Goal: Transaction & Acquisition: Purchase product/service

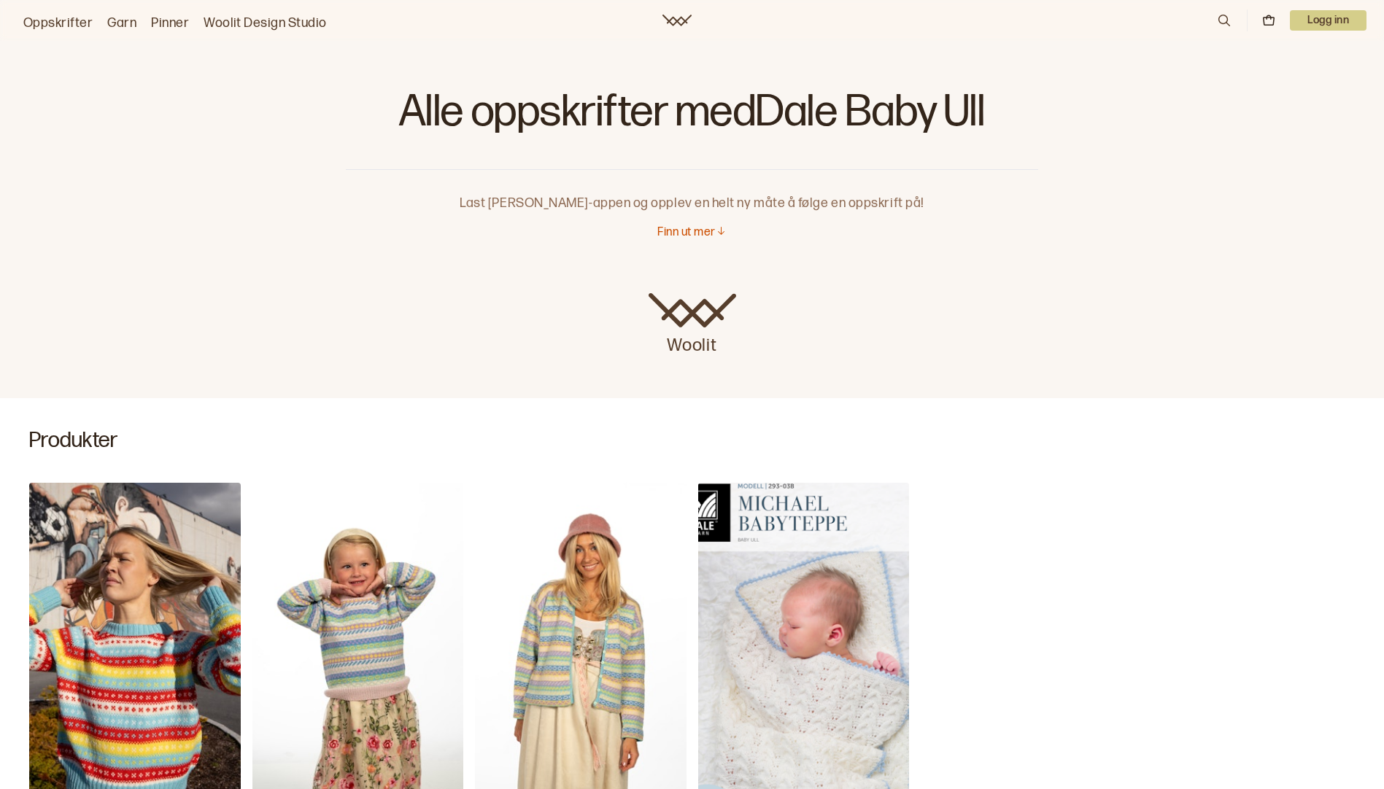
click at [120, 22] on link "Garn" at bounding box center [121, 23] width 29 height 20
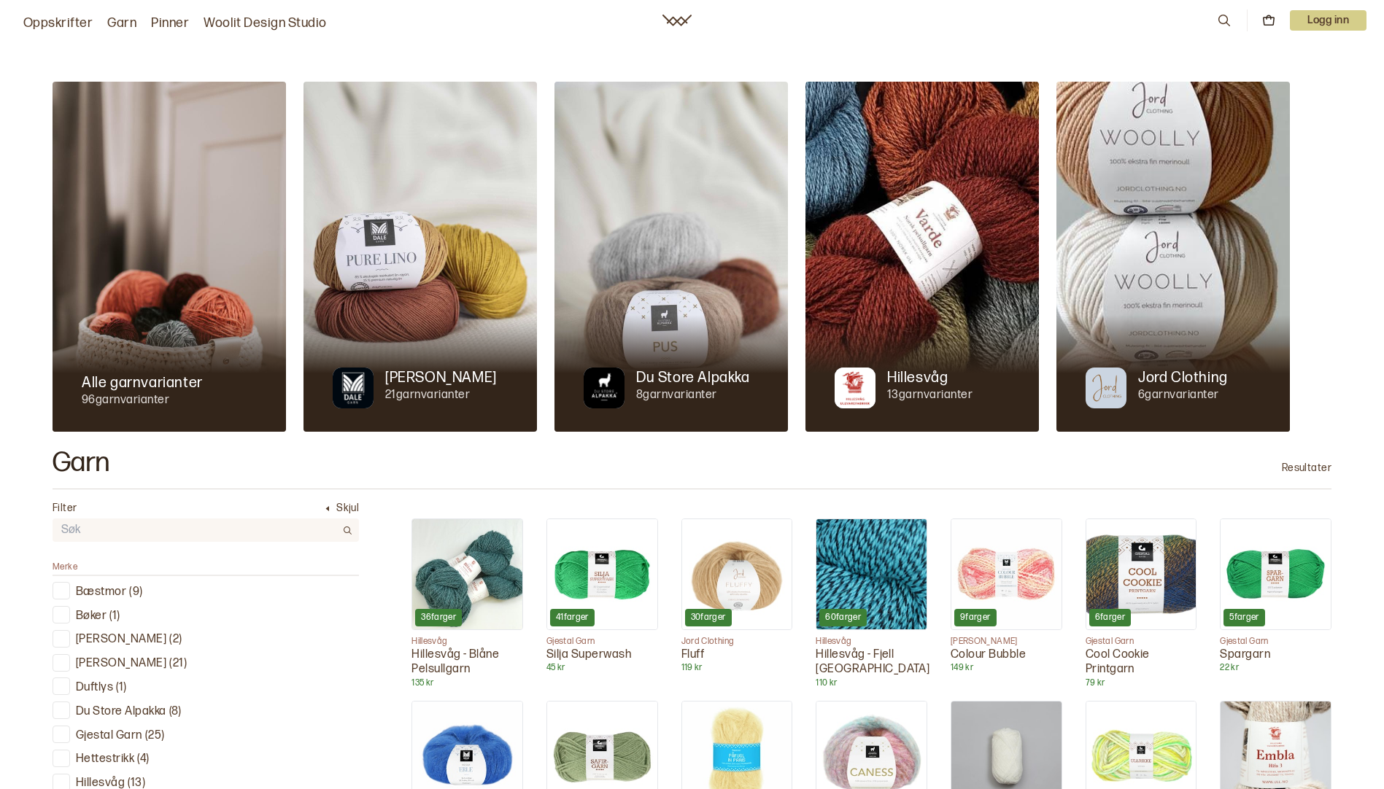
click at [61, 659] on div at bounding box center [62, 663] width 14 height 14
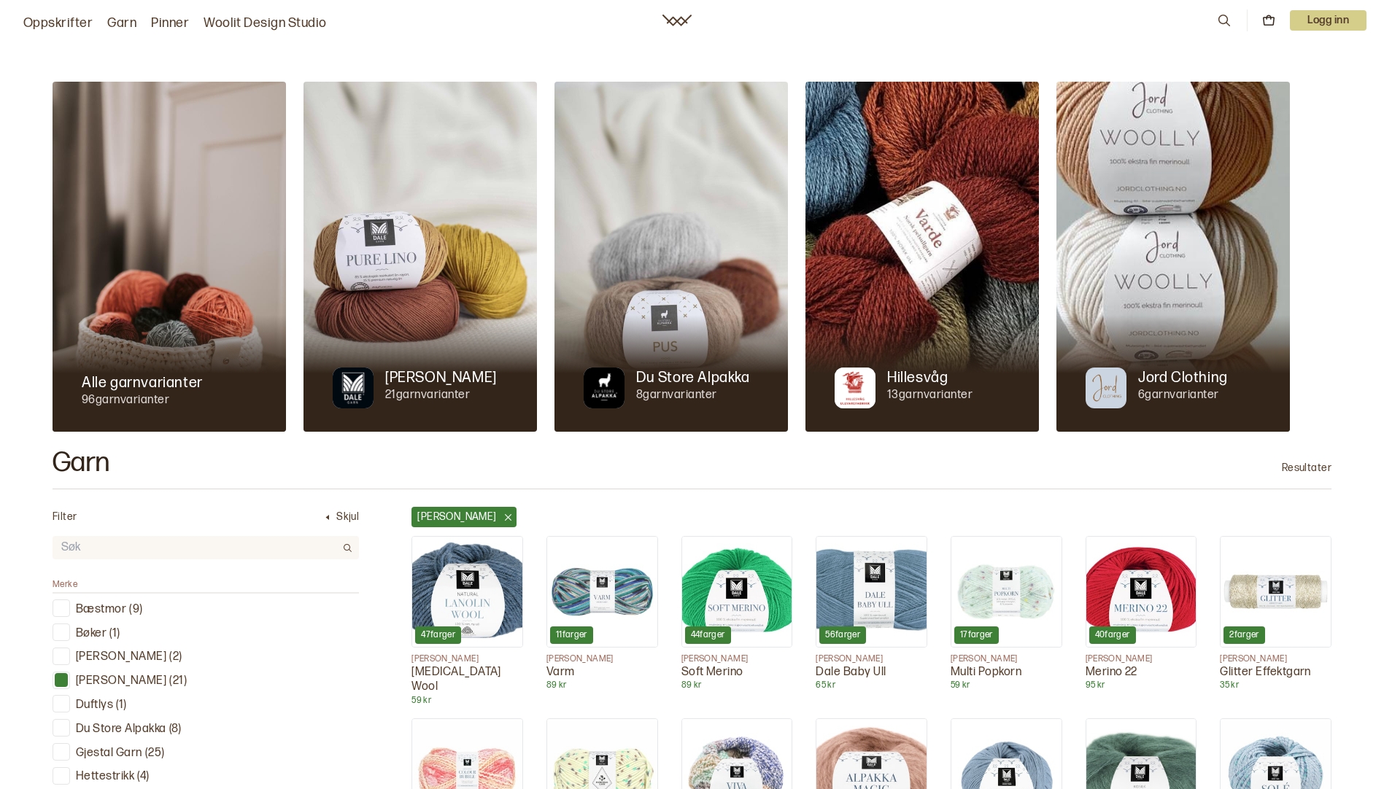
click at [827, 675] on p "Dale Baby Ull" at bounding box center [872, 672] width 112 height 15
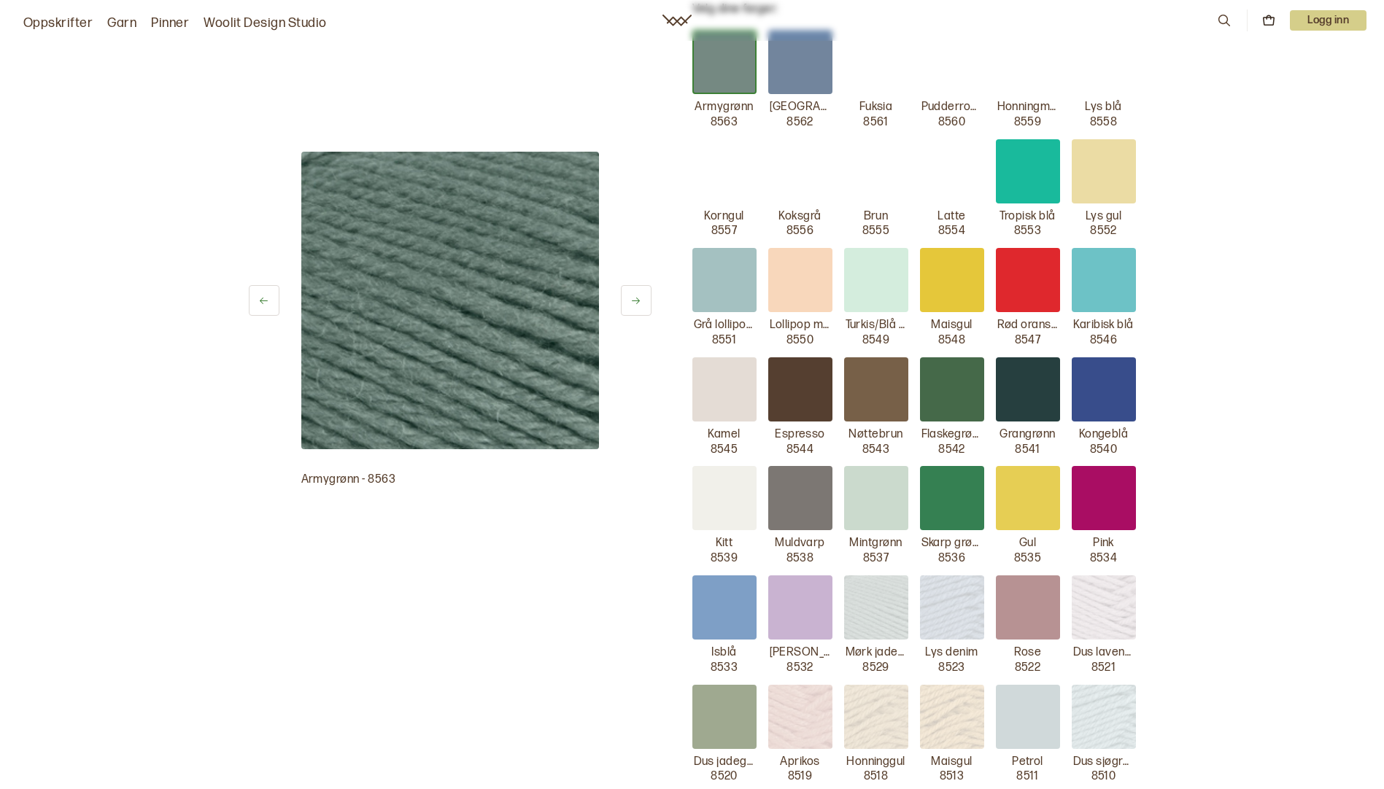
scroll to position [365, 0]
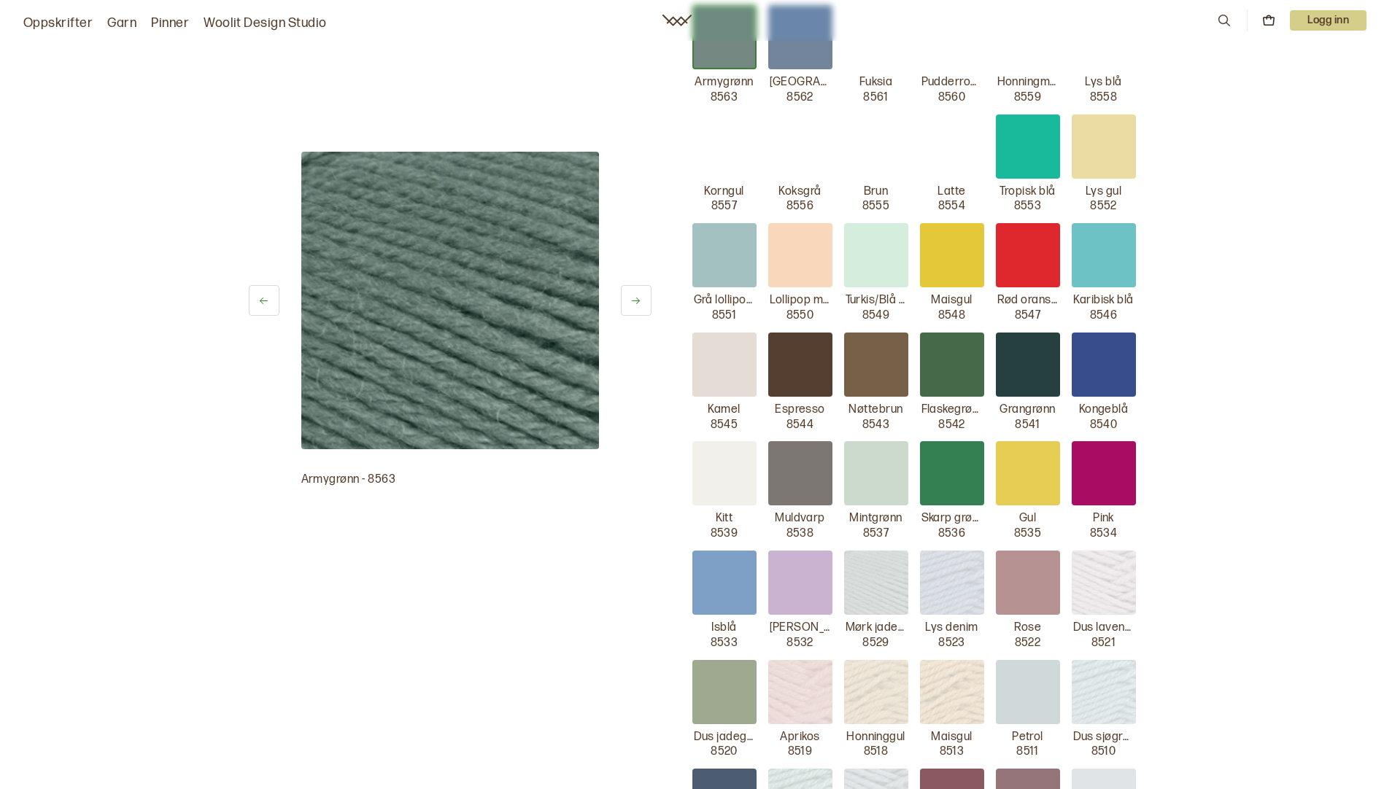
click at [798, 700] on img at bounding box center [800, 692] width 64 height 64
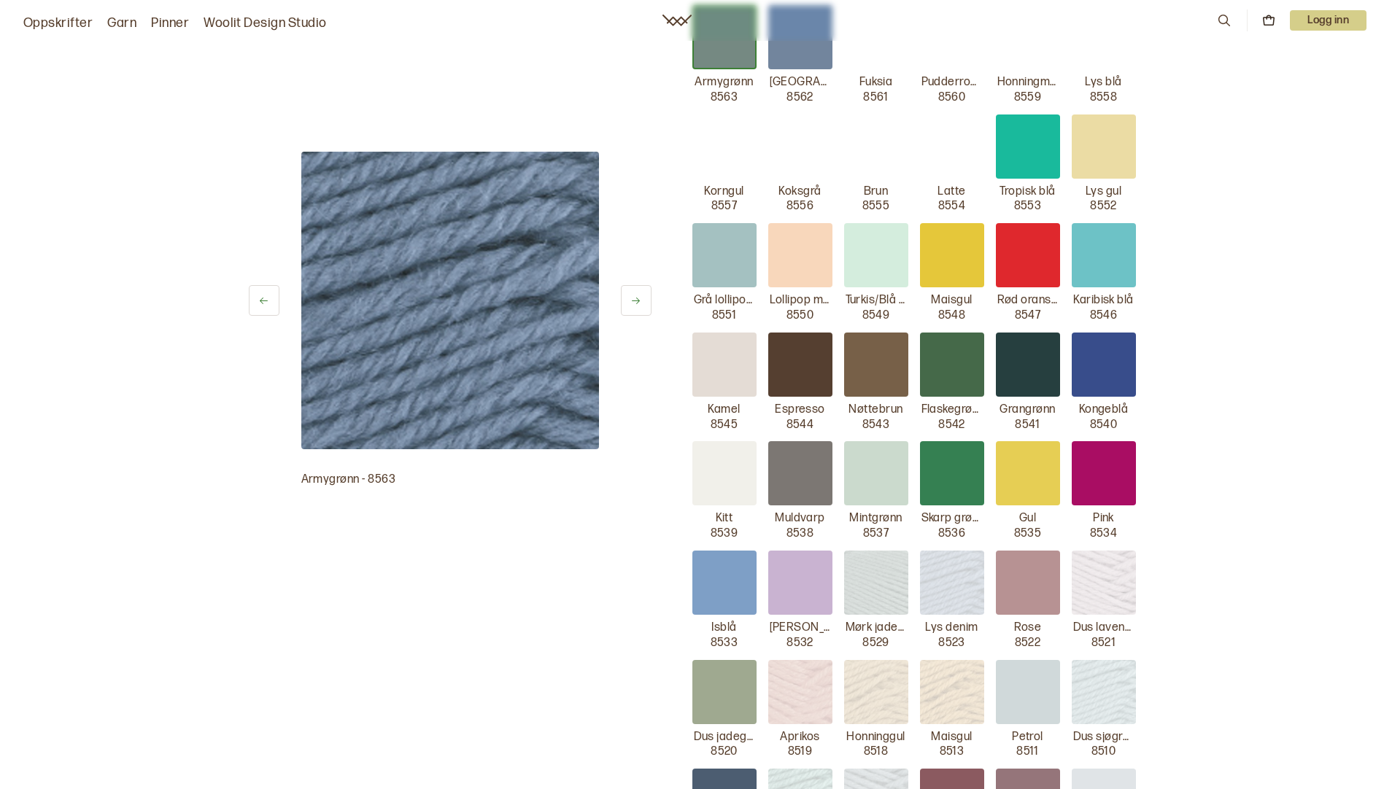
click at [789, 687] on img at bounding box center [800, 692] width 64 height 64
click at [791, 686] on img at bounding box center [800, 692] width 64 height 64
click at [264, 305] on icon at bounding box center [263, 300] width 11 height 11
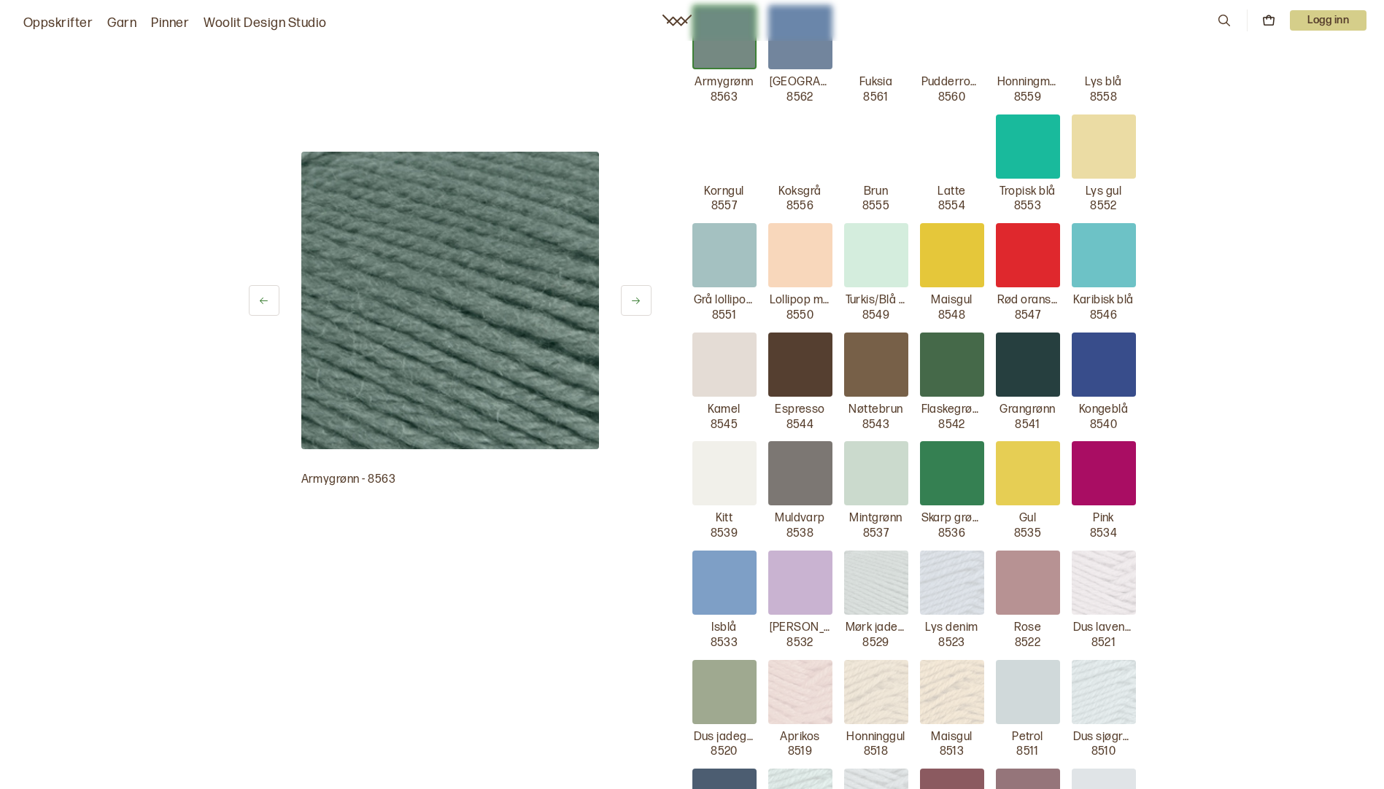
click at [264, 307] on button at bounding box center [264, 300] width 31 height 31
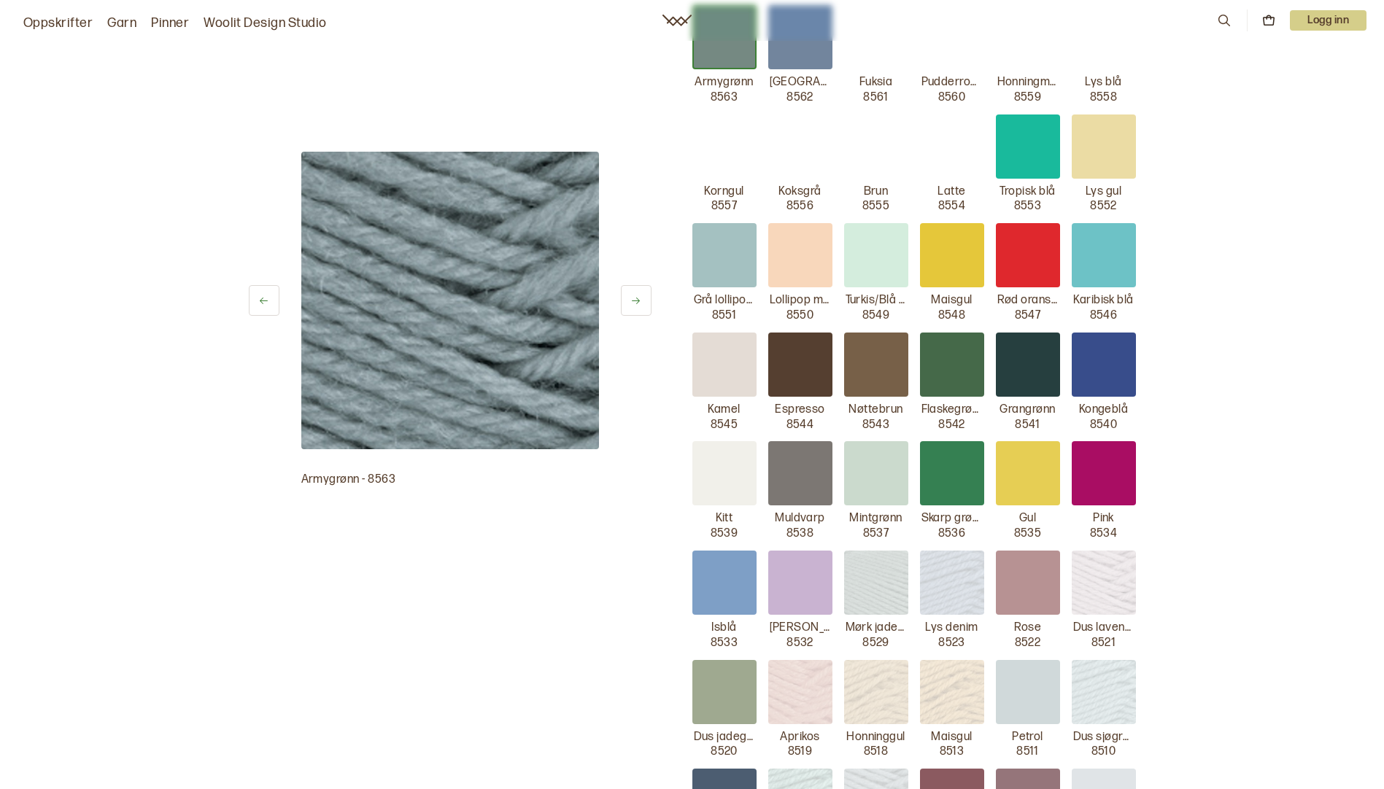
click at [263, 309] on button at bounding box center [264, 300] width 31 height 31
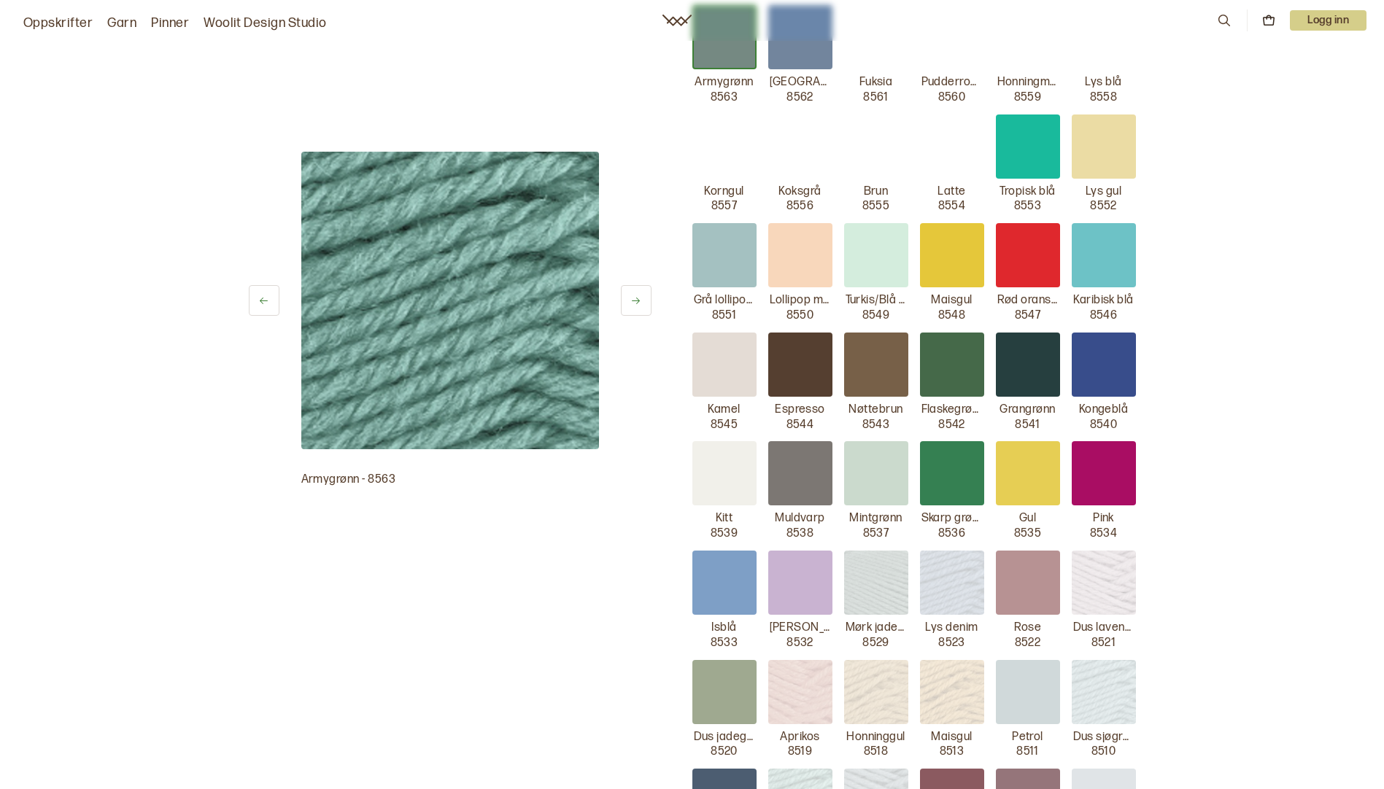
click at [263, 310] on button at bounding box center [264, 300] width 31 height 31
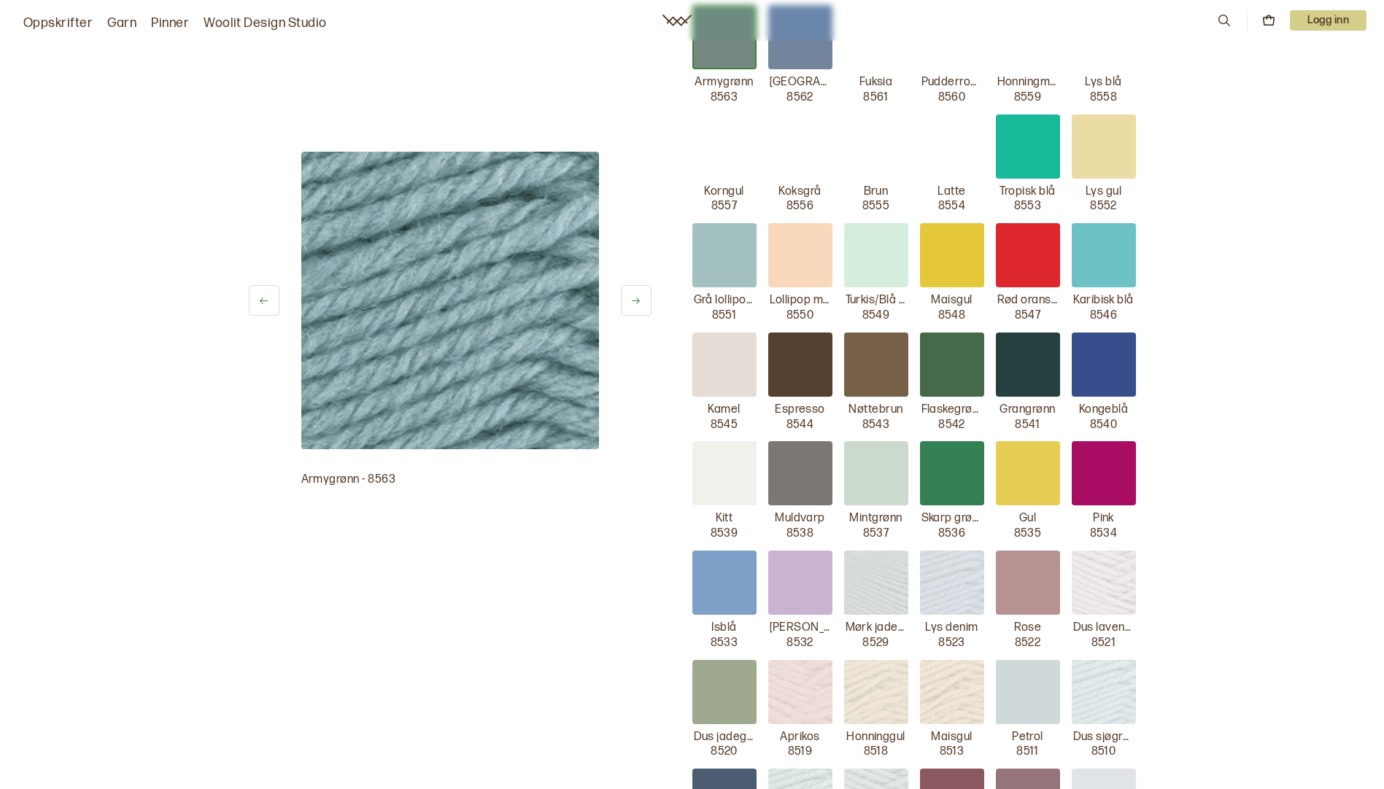
click at [786, 376] on div at bounding box center [800, 365] width 64 height 64
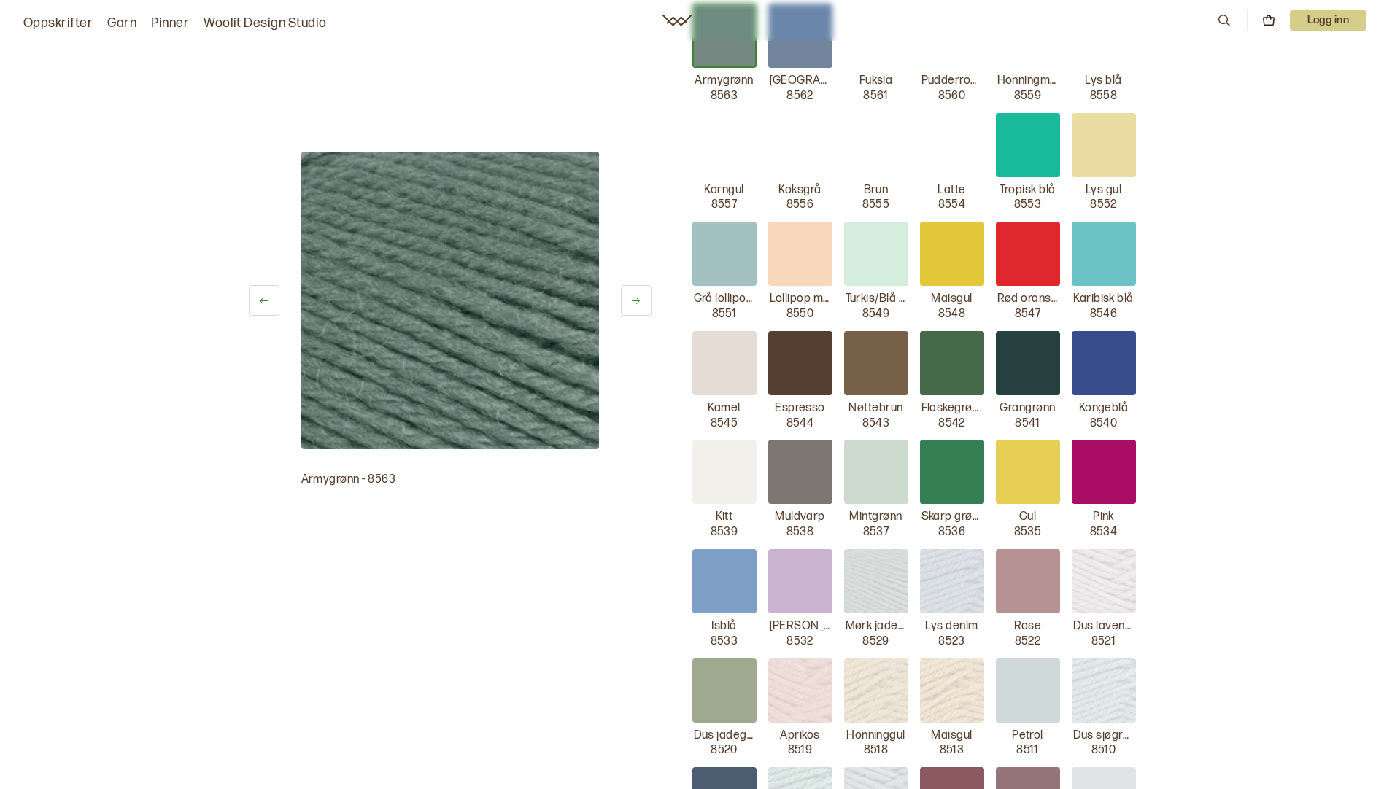
scroll to position [656, 0]
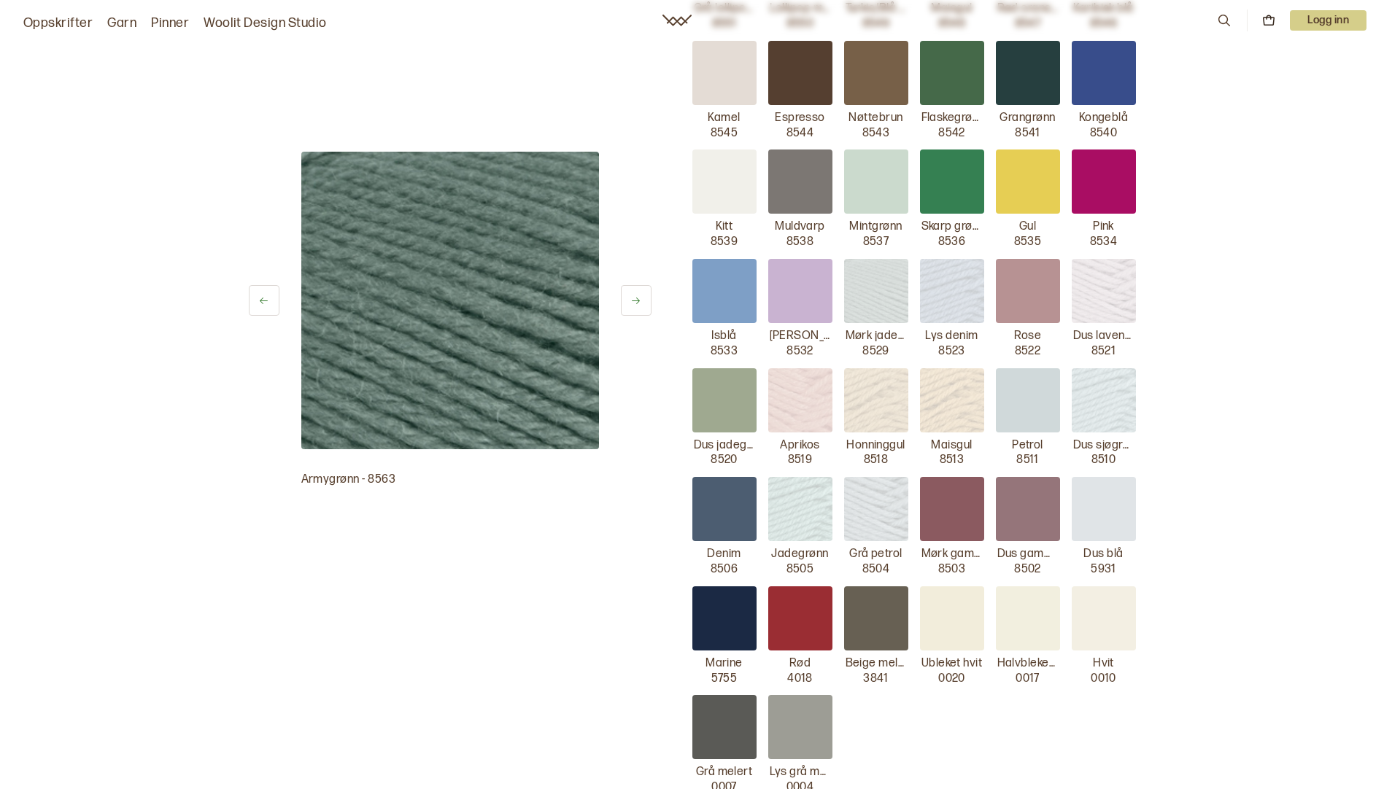
click at [778, 415] on img at bounding box center [800, 400] width 64 height 64
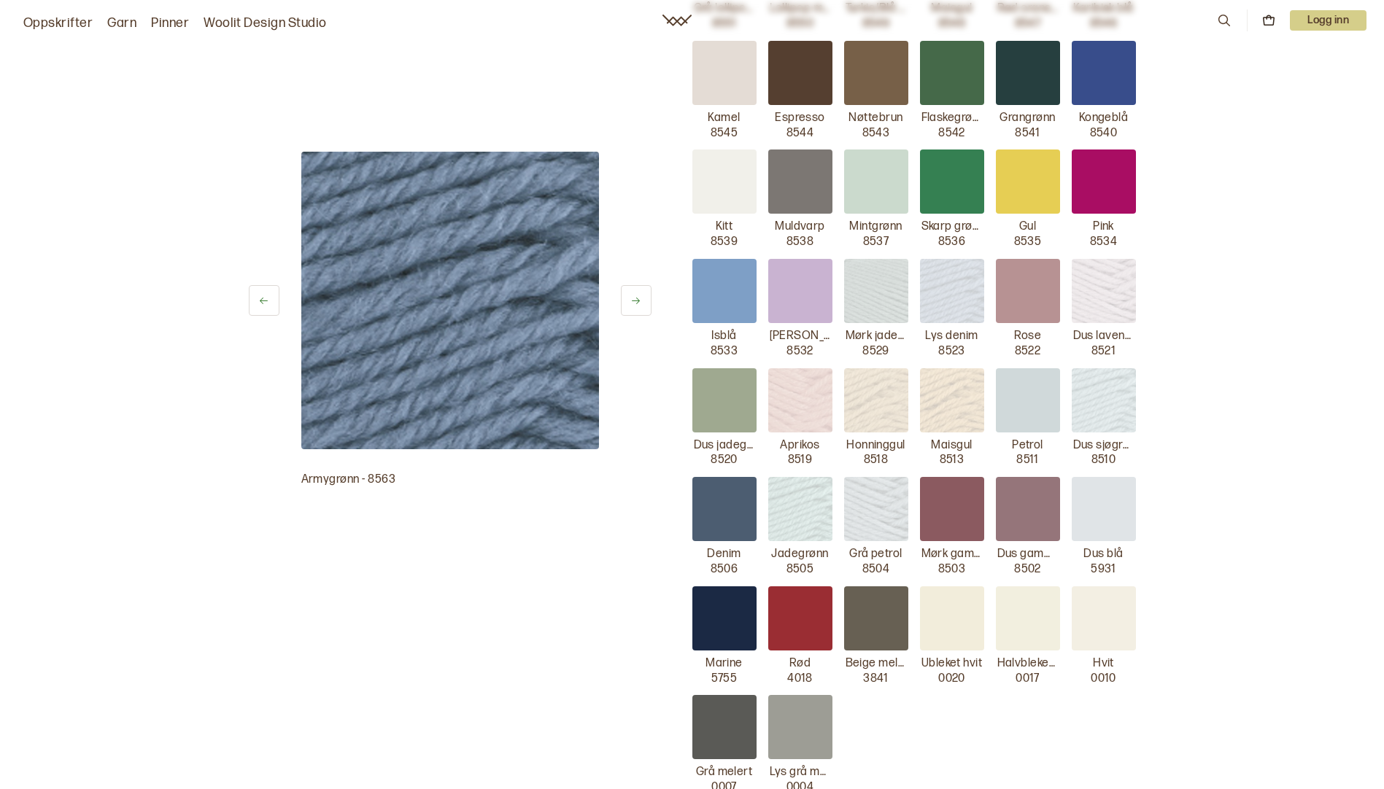
click at [778, 415] on img at bounding box center [800, 400] width 64 height 64
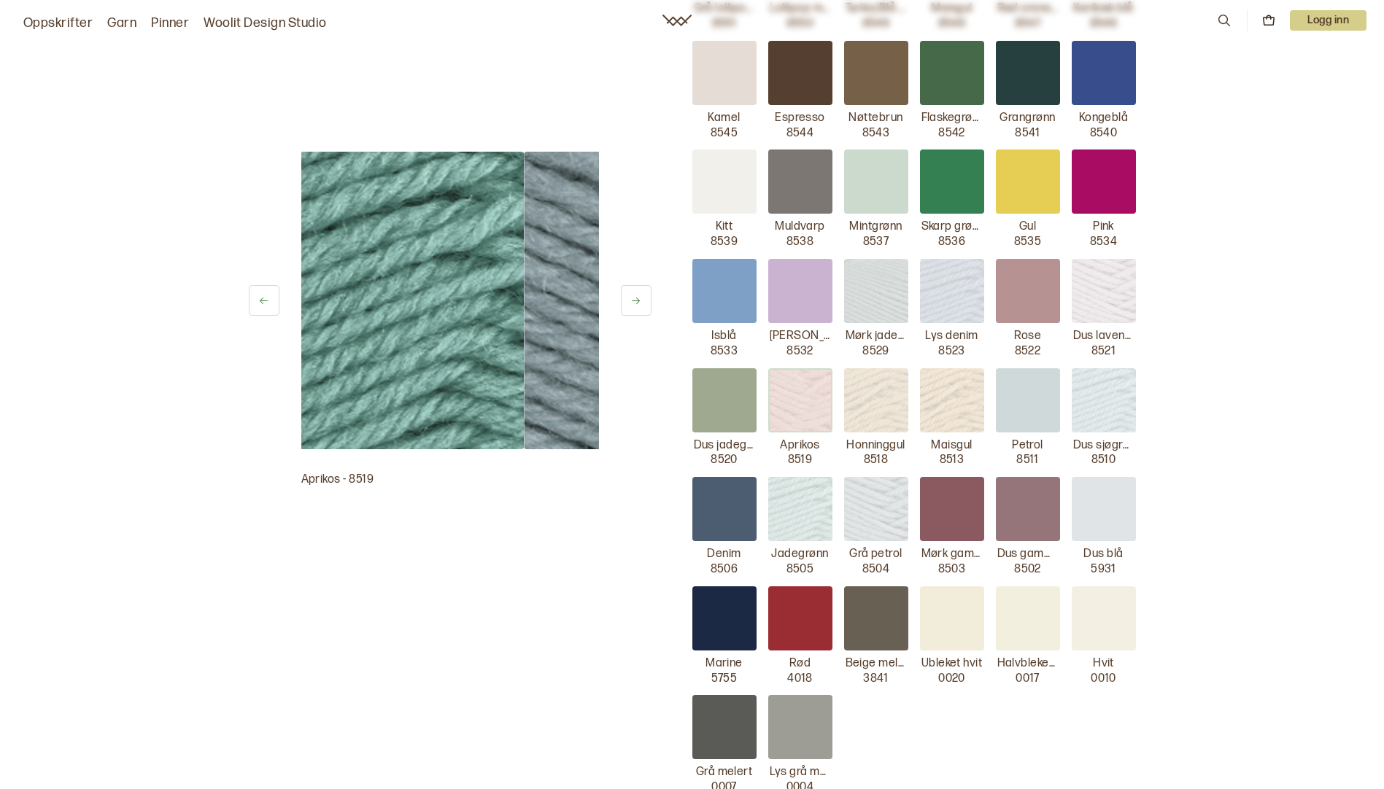
click at [778, 414] on img at bounding box center [800, 400] width 64 height 64
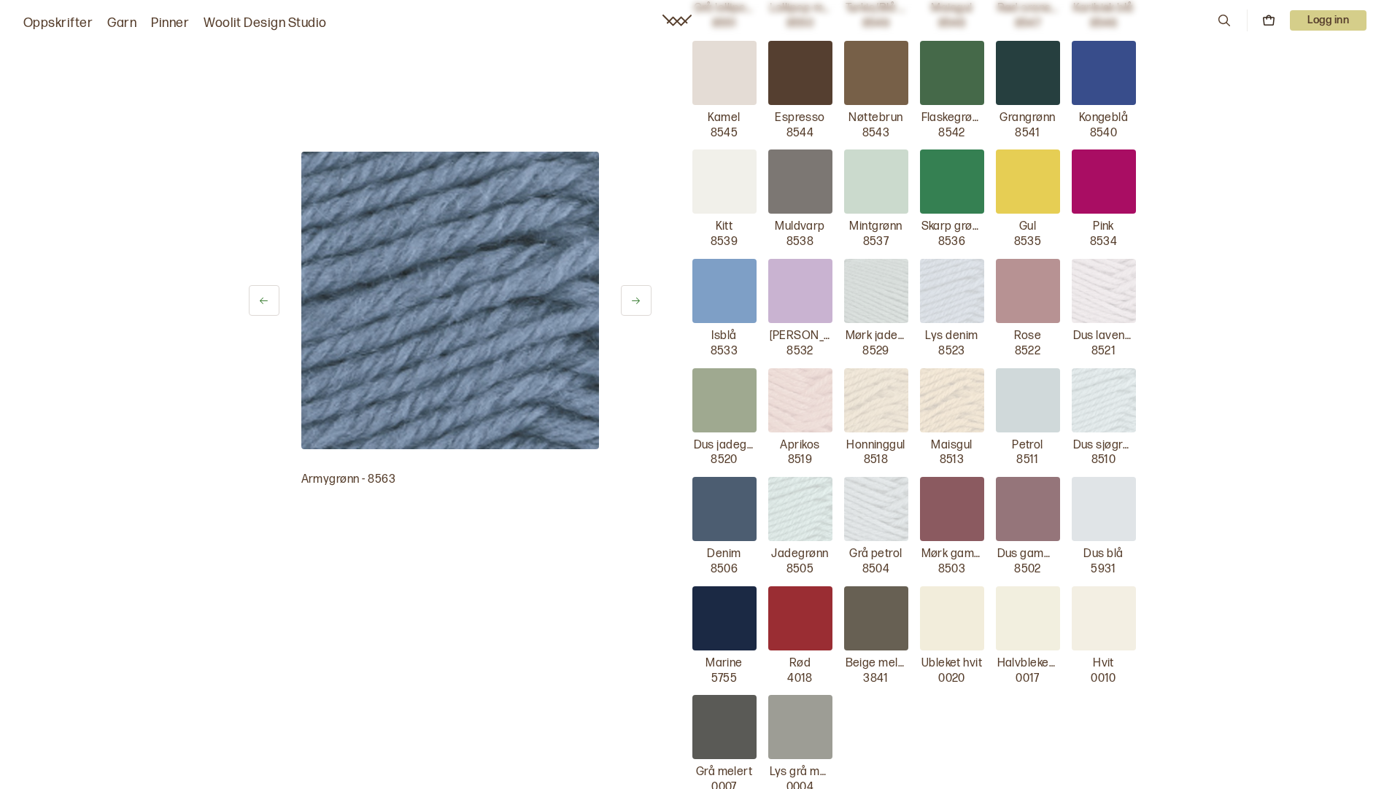
click at [633, 301] on icon at bounding box center [635, 300] width 11 height 11
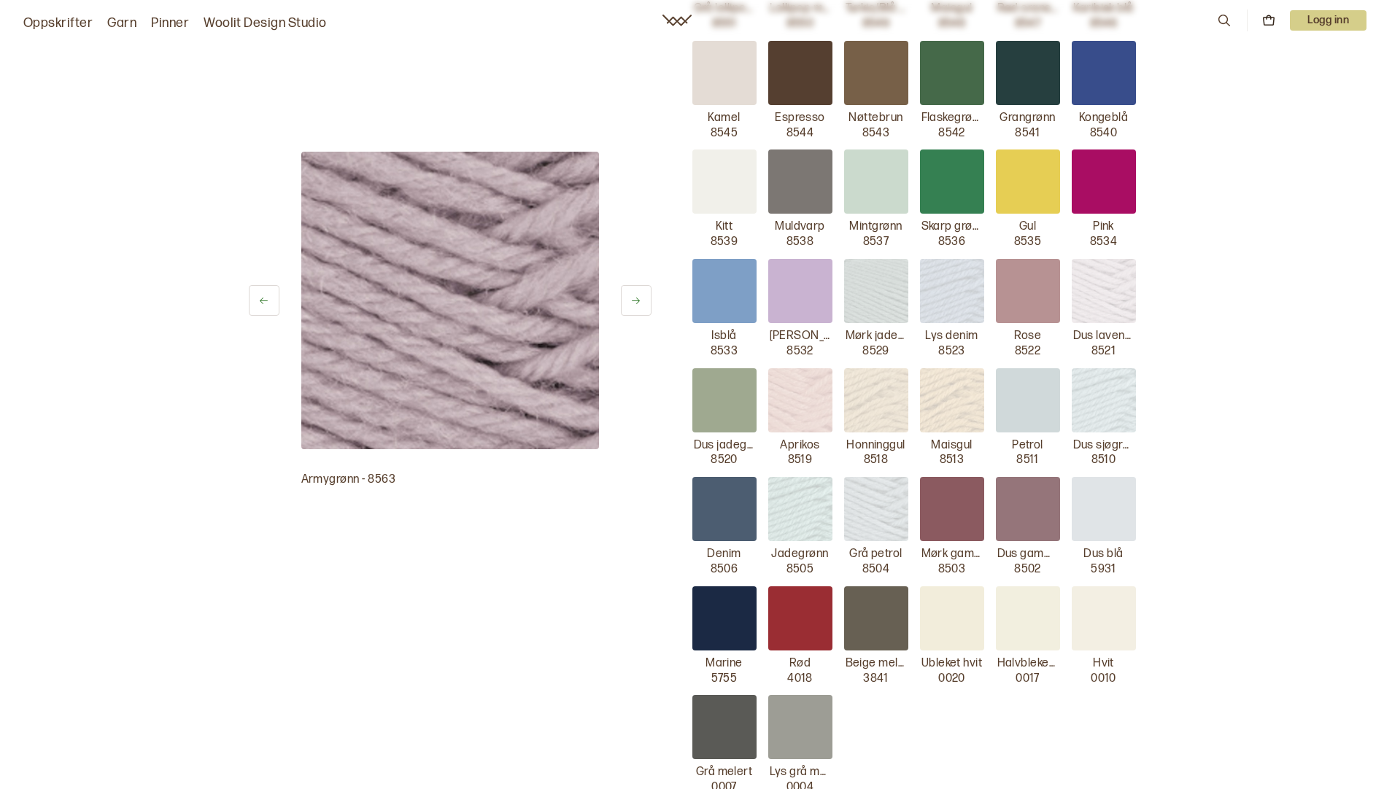
click at [502, 342] on img at bounding box center [450, 301] width 298 height 298
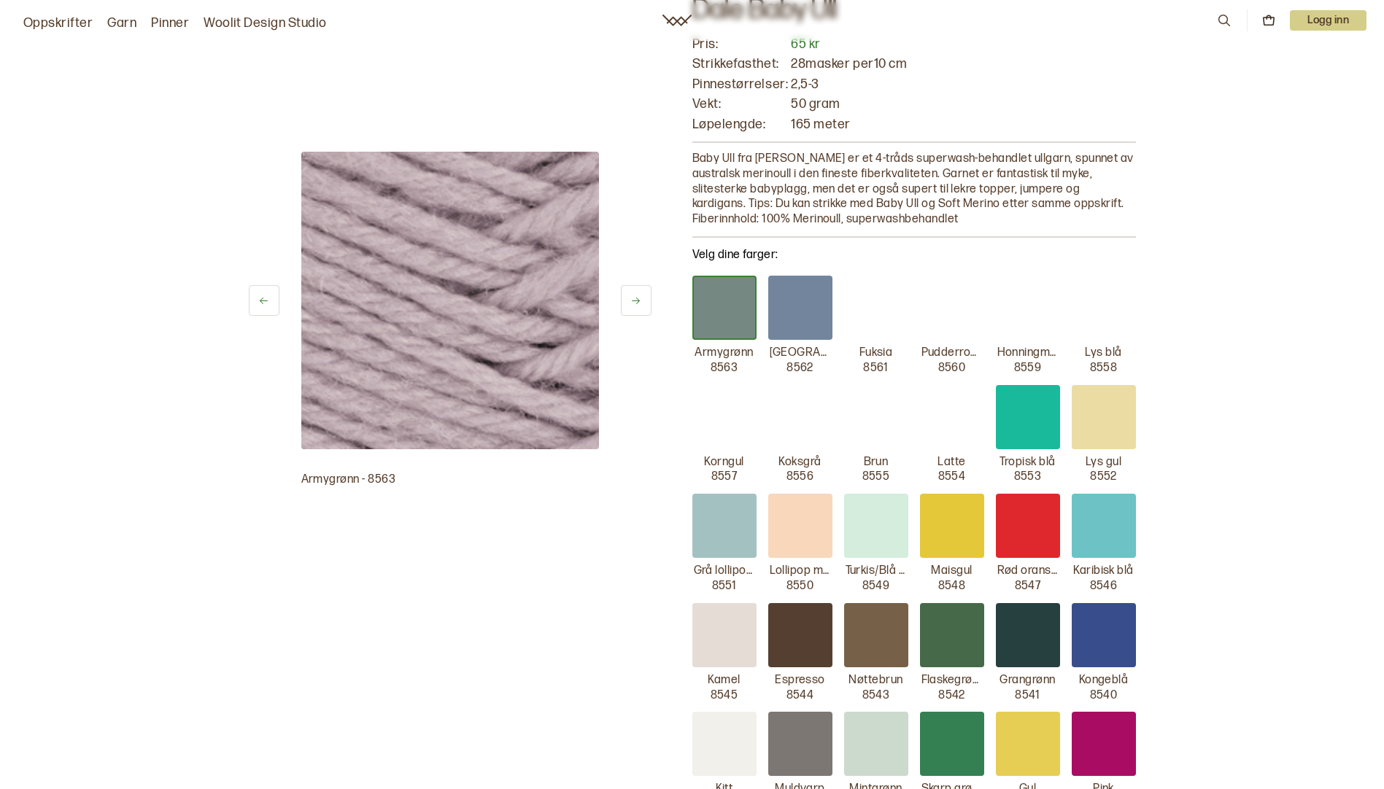
scroll to position [73, 0]
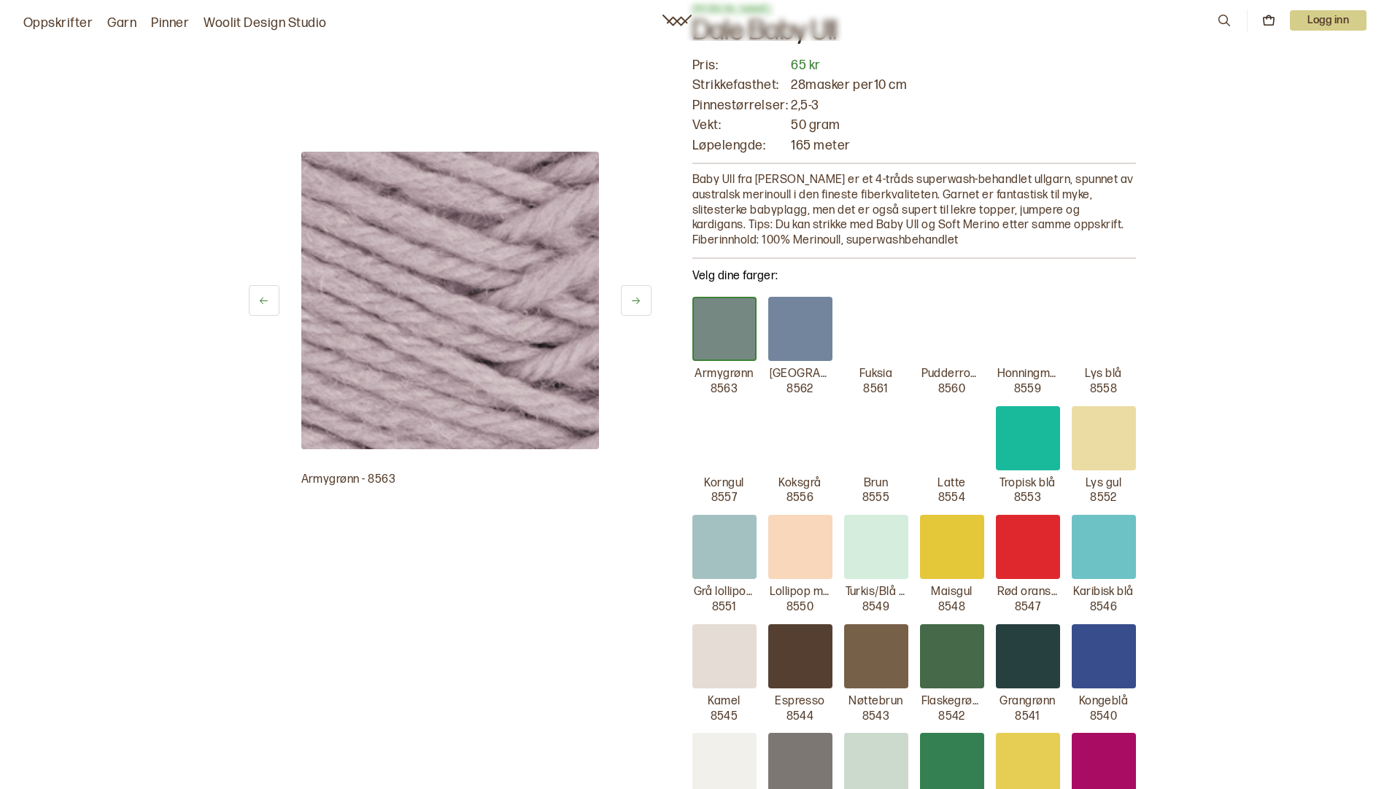
click at [1269, 20] on icon at bounding box center [1268, 20] width 13 height 13
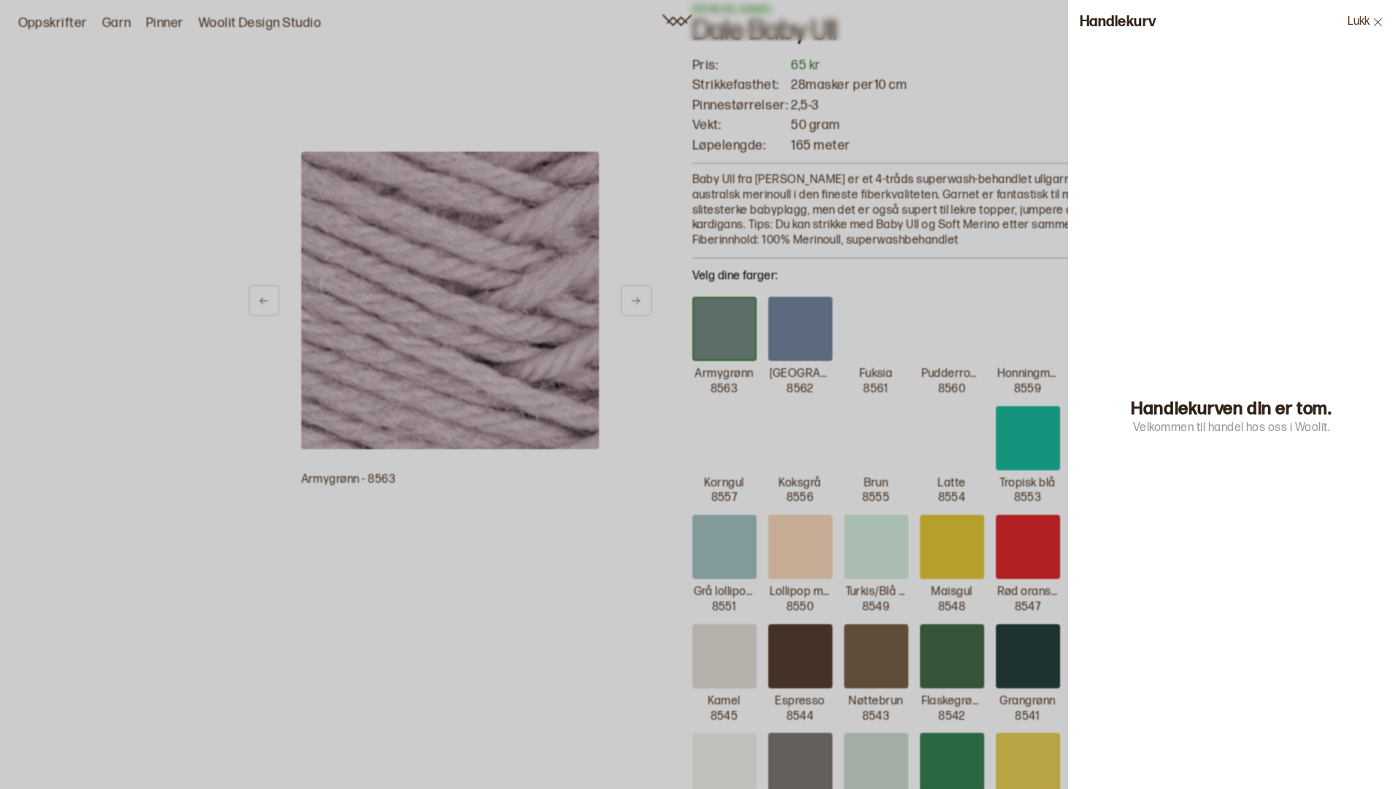
click at [434, 311] on div at bounding box center [697, 394] width 1395 height 789
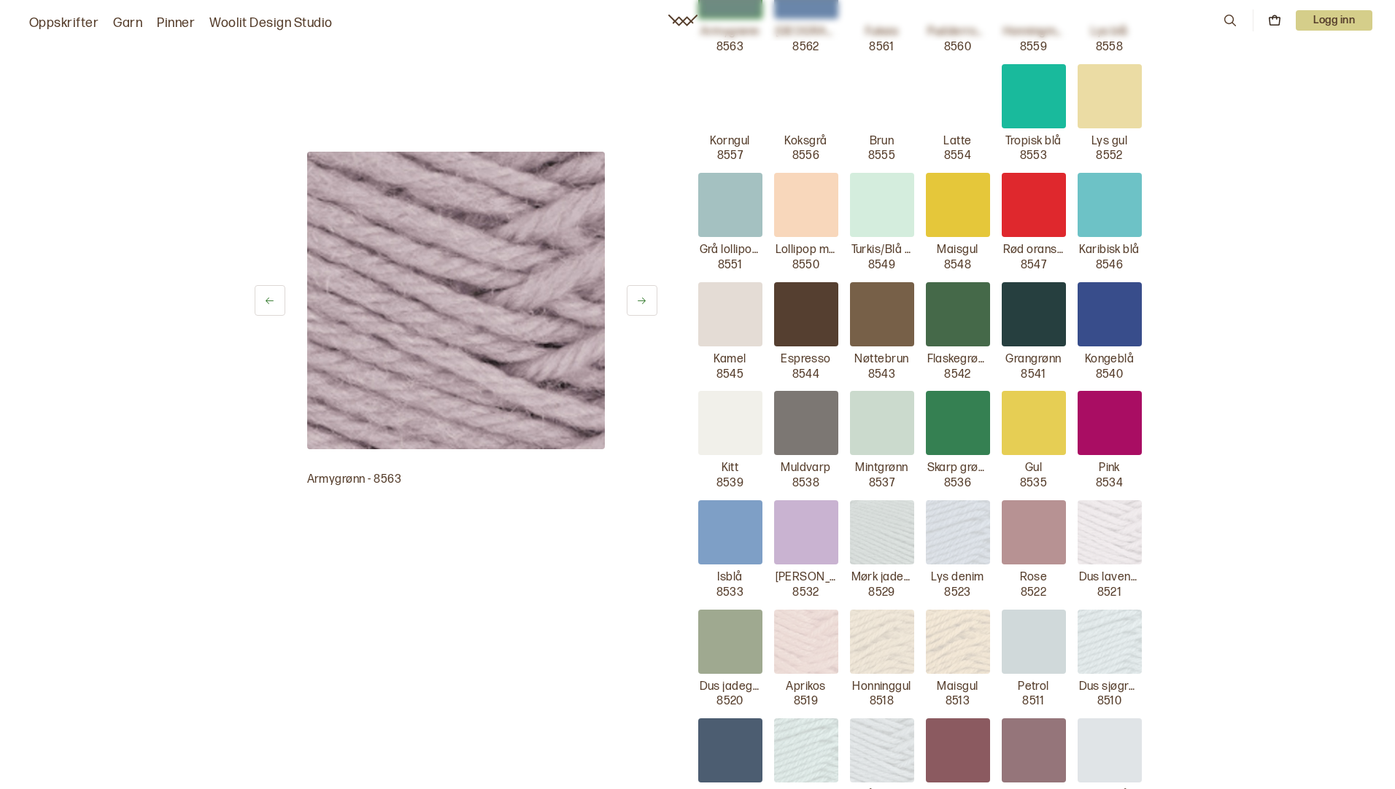
scroll to position [438, 0]
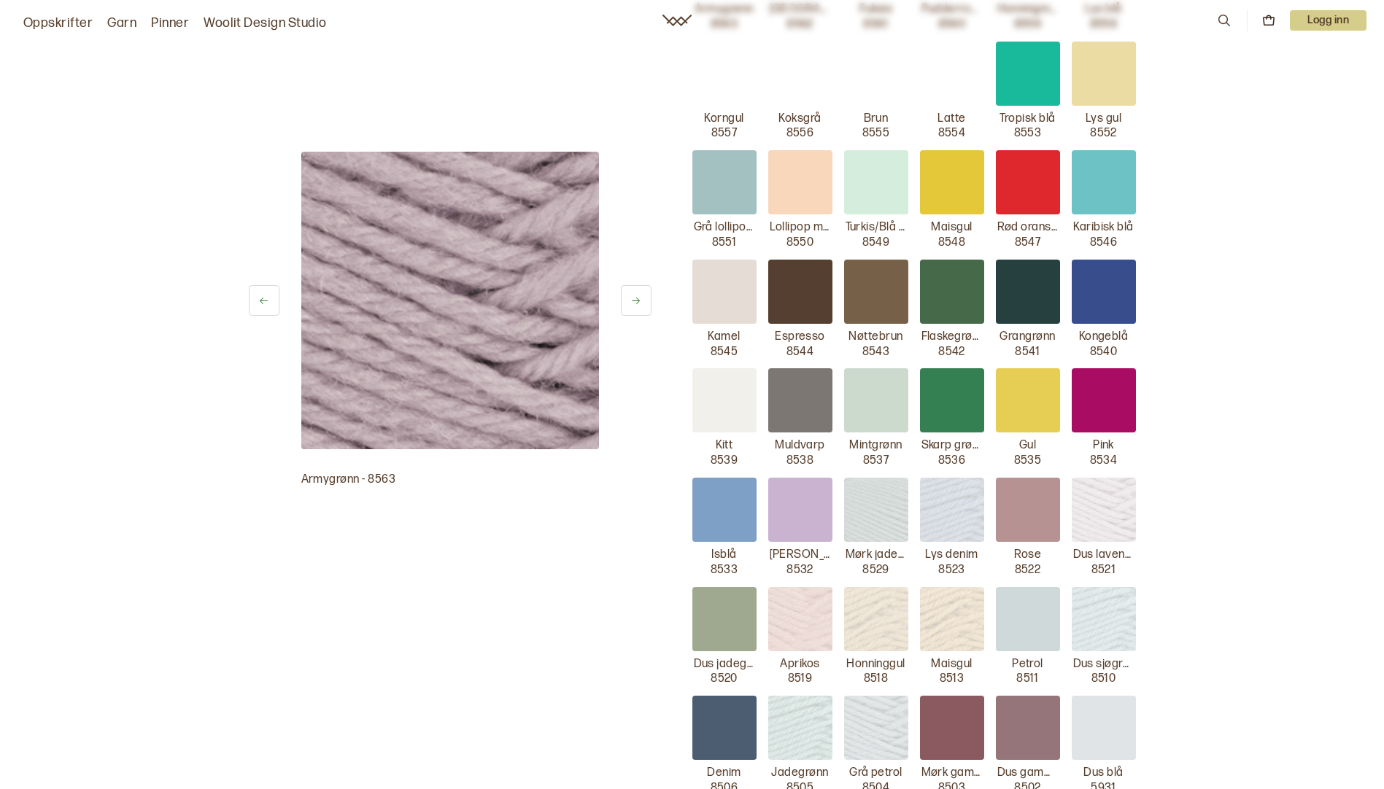
click at [1314, 231] on div "Armygrønn - 8563 [PERSON_NAME] Baby Ull Pris: 65 kr Strikkefasthet: 28 masker p…" at bounding box center [692, 667] width 1384 height 2150
click at [1217, 26] on icon at bounding box center [1224, 20] width 16 height 16
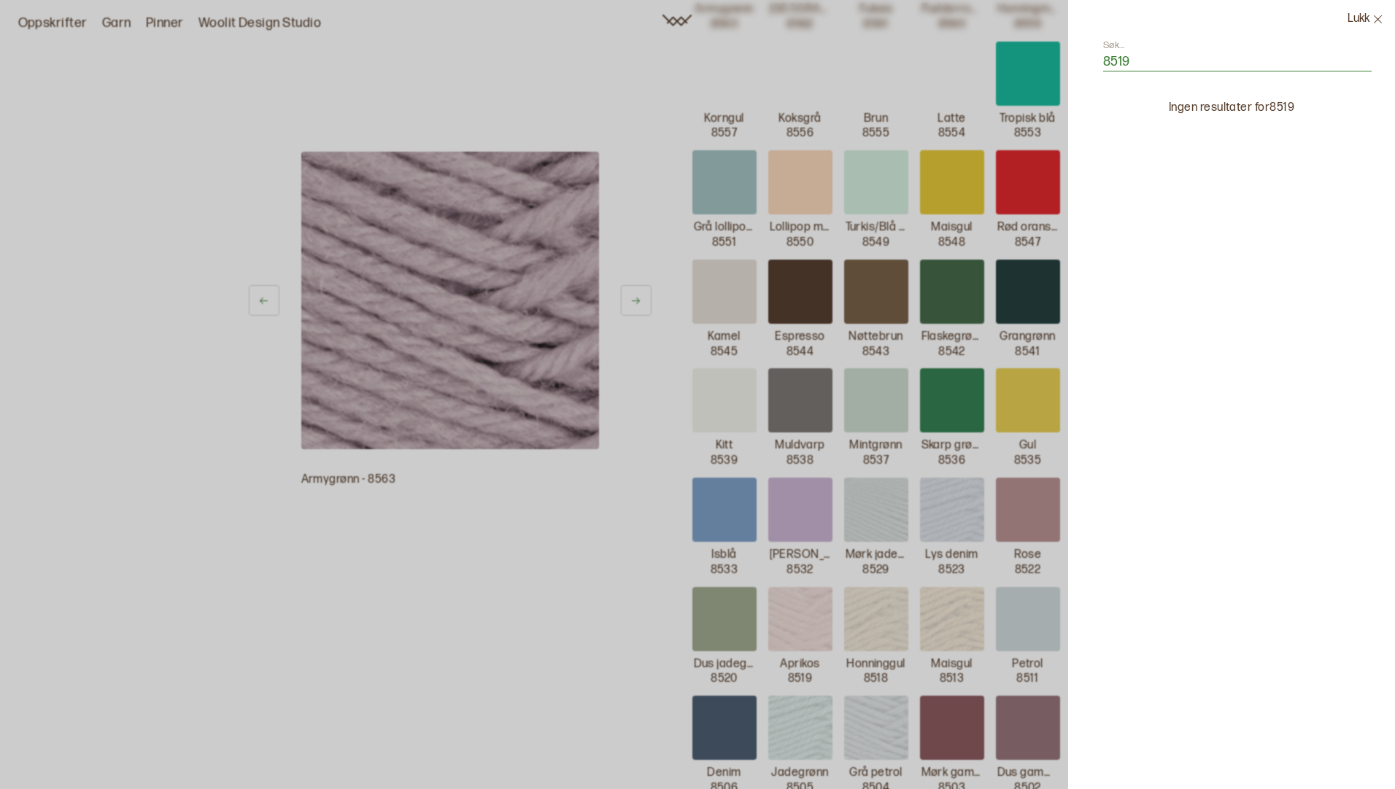
type input "8519"
